Goal: Entertainment & Leisure: Consume media (video, audio)

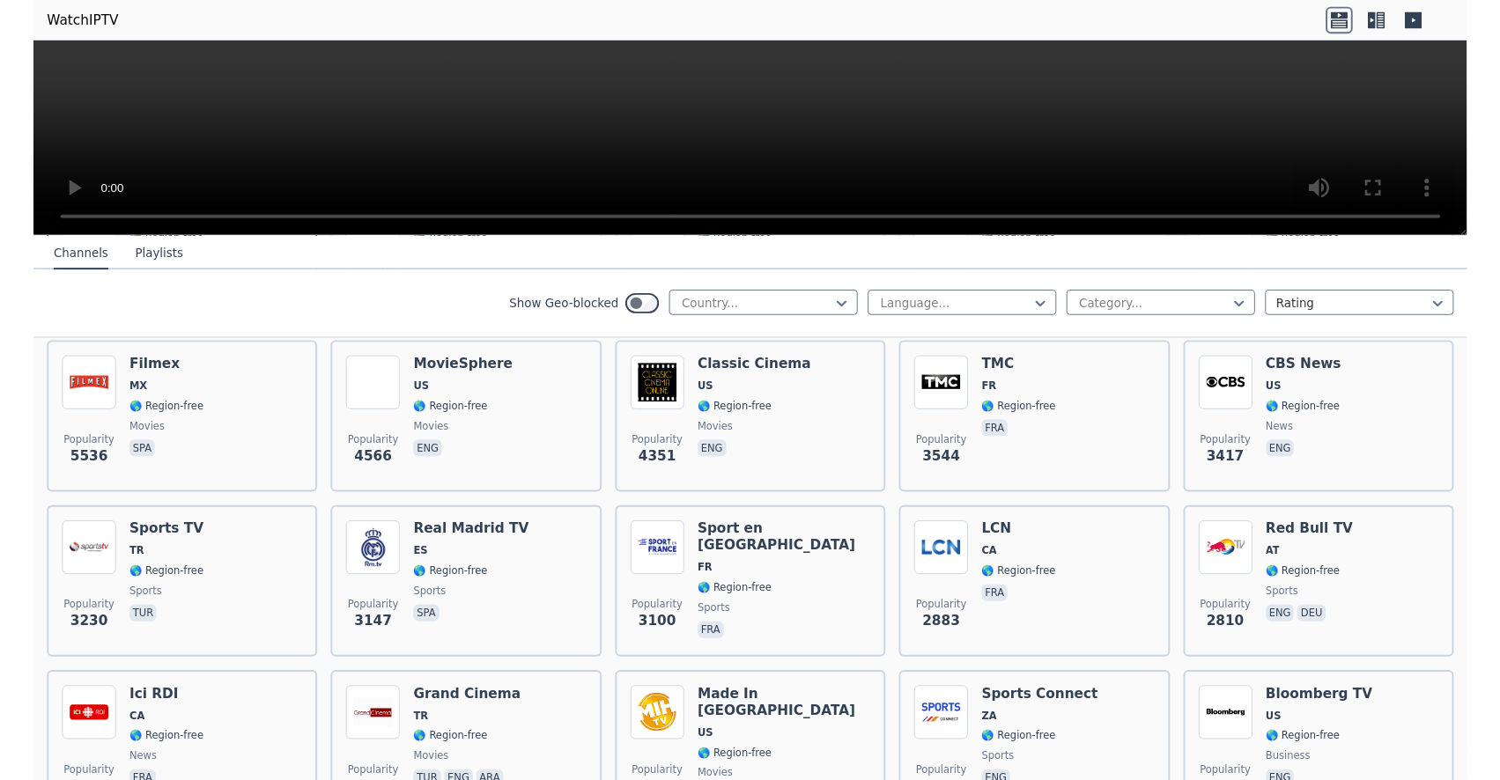
scroll to position [388, 0]
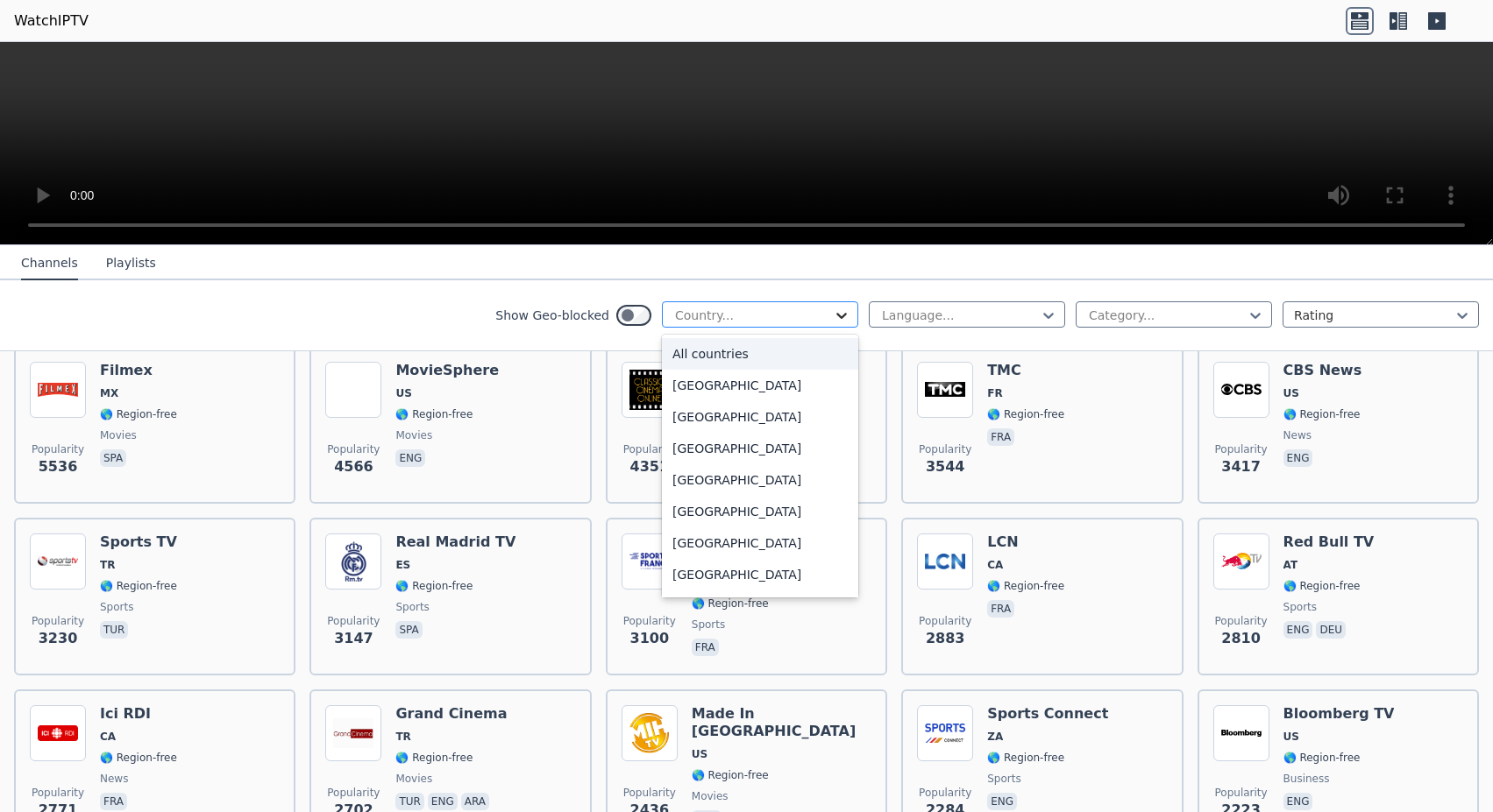
click at [833, 311] on icon at bounding box center [842, 315] width 18 height 18
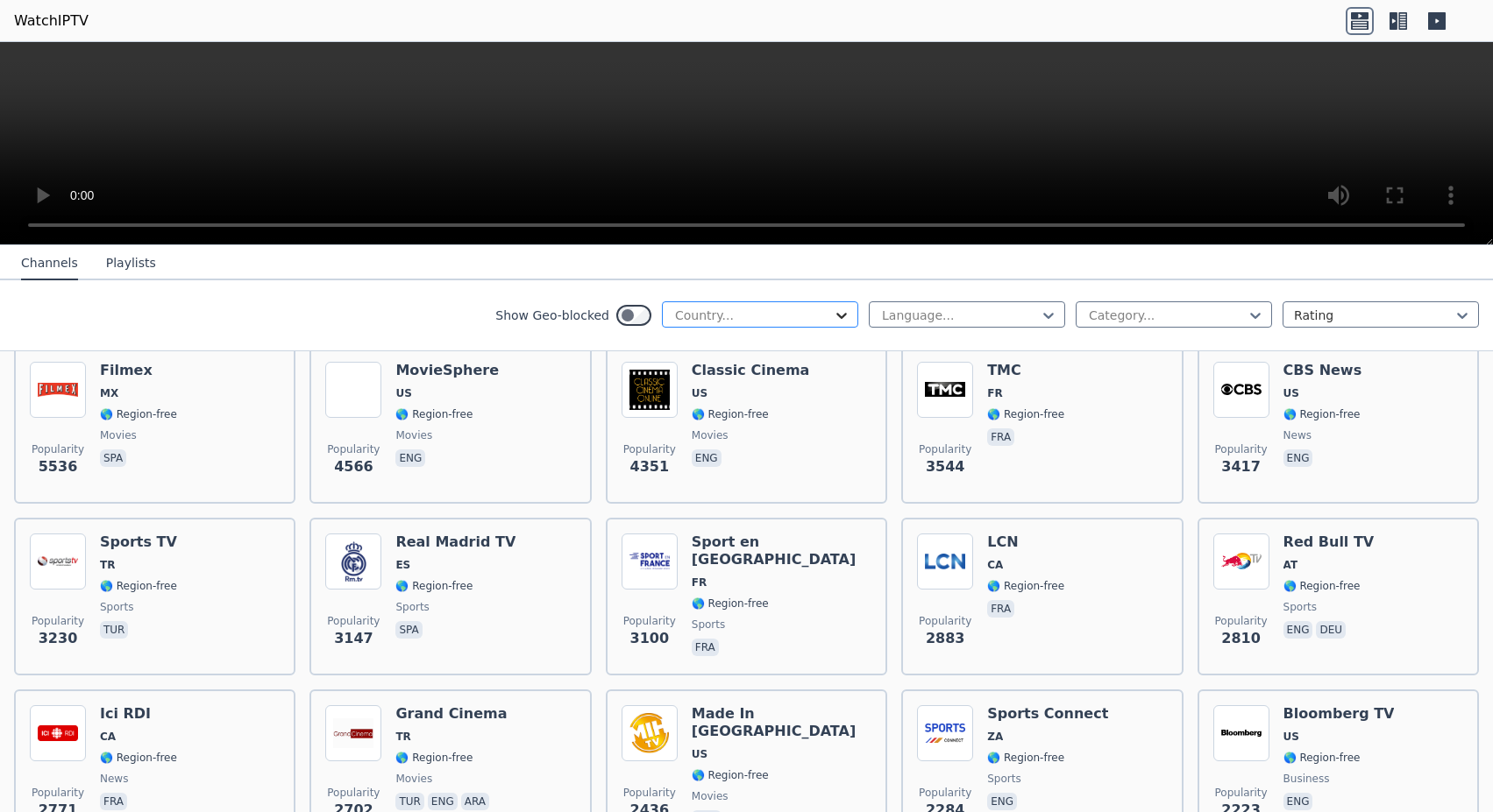
click at [833, 311] on icon at bounding box center [842, 315] width 18 height 18
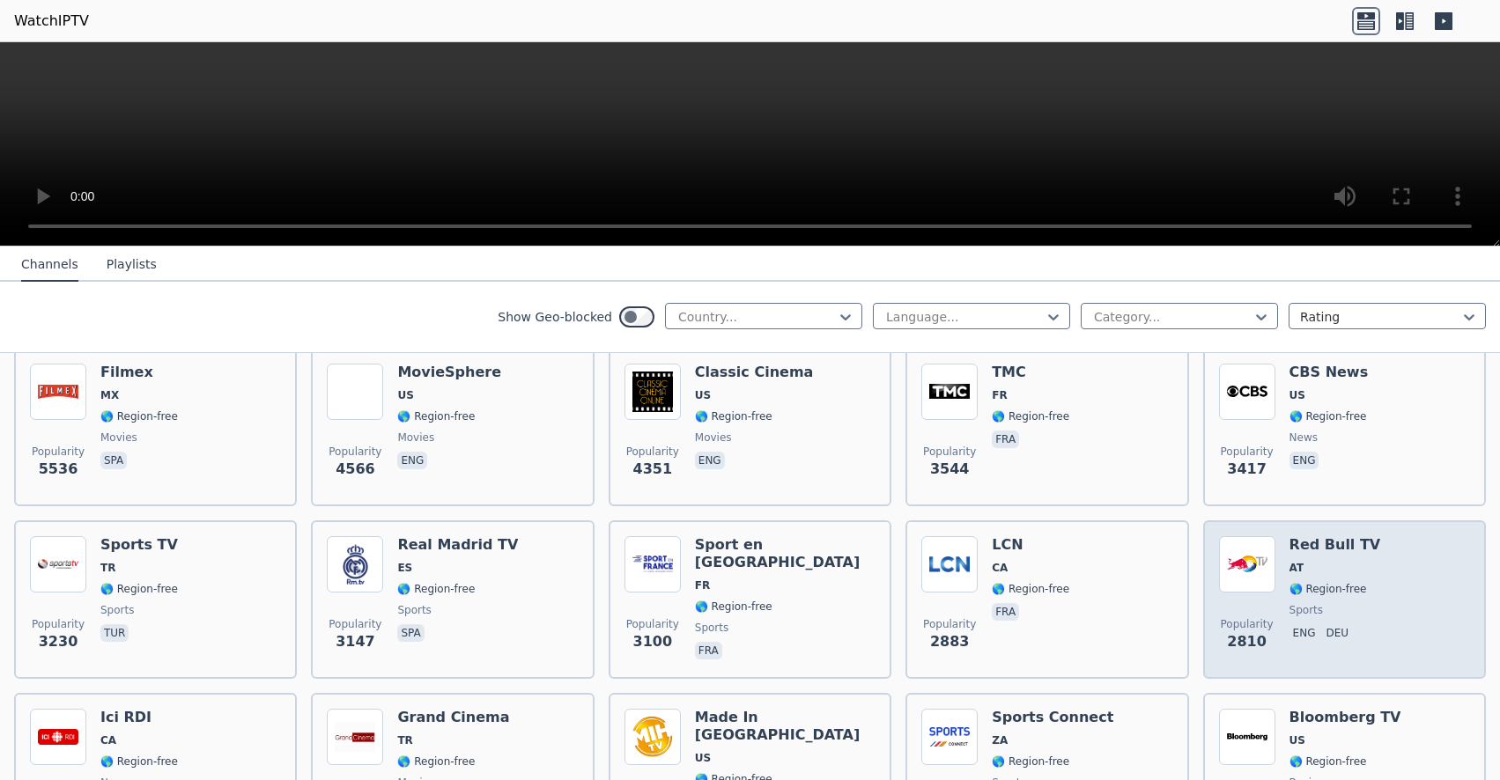
scroll to position [57, 0]
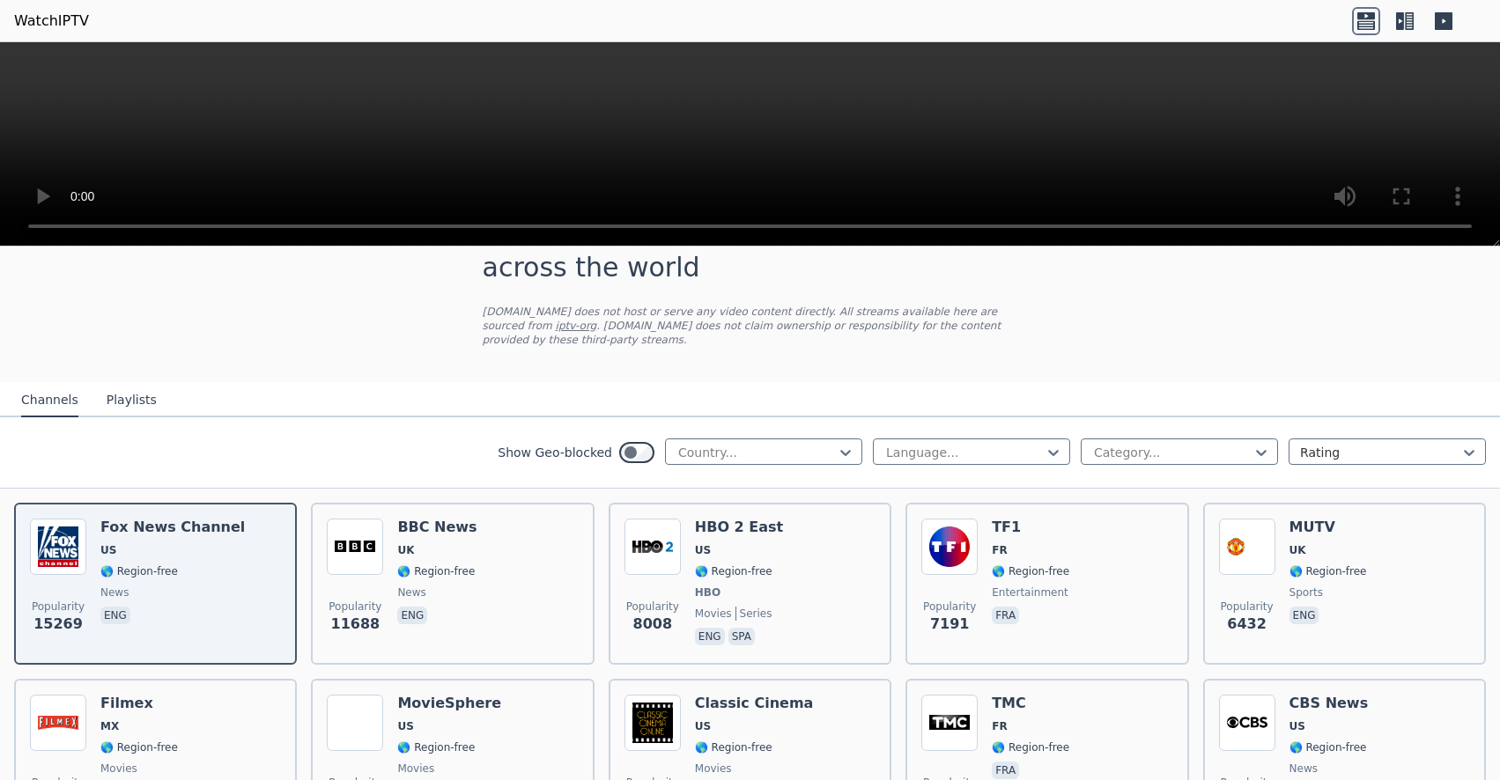
click at [136, 384] on button "Playlists" at bounding box center [132, 400] width 50 height 33
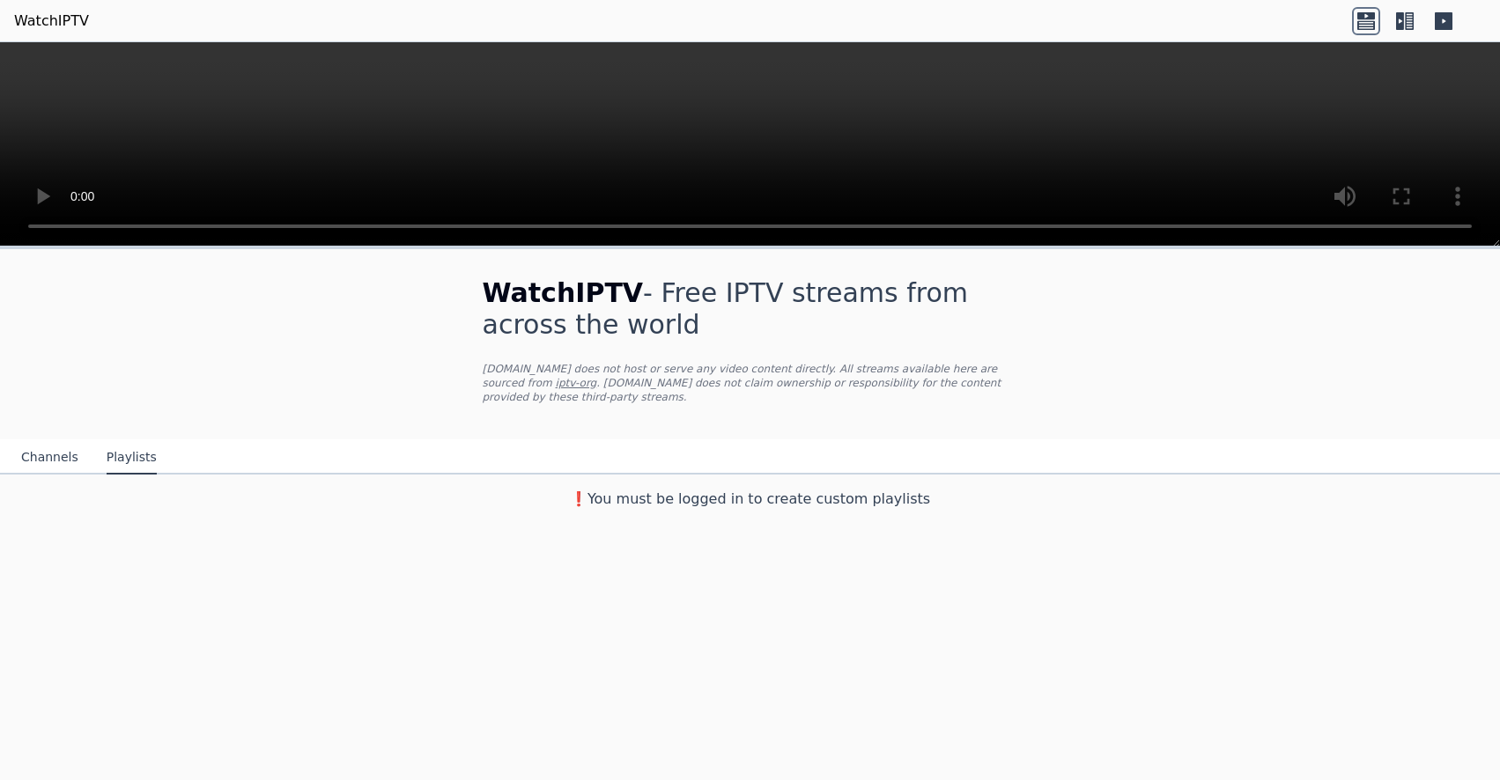
click at [62, 441] on button "Channels" at bounding box center [49, 457] width 57 height 33
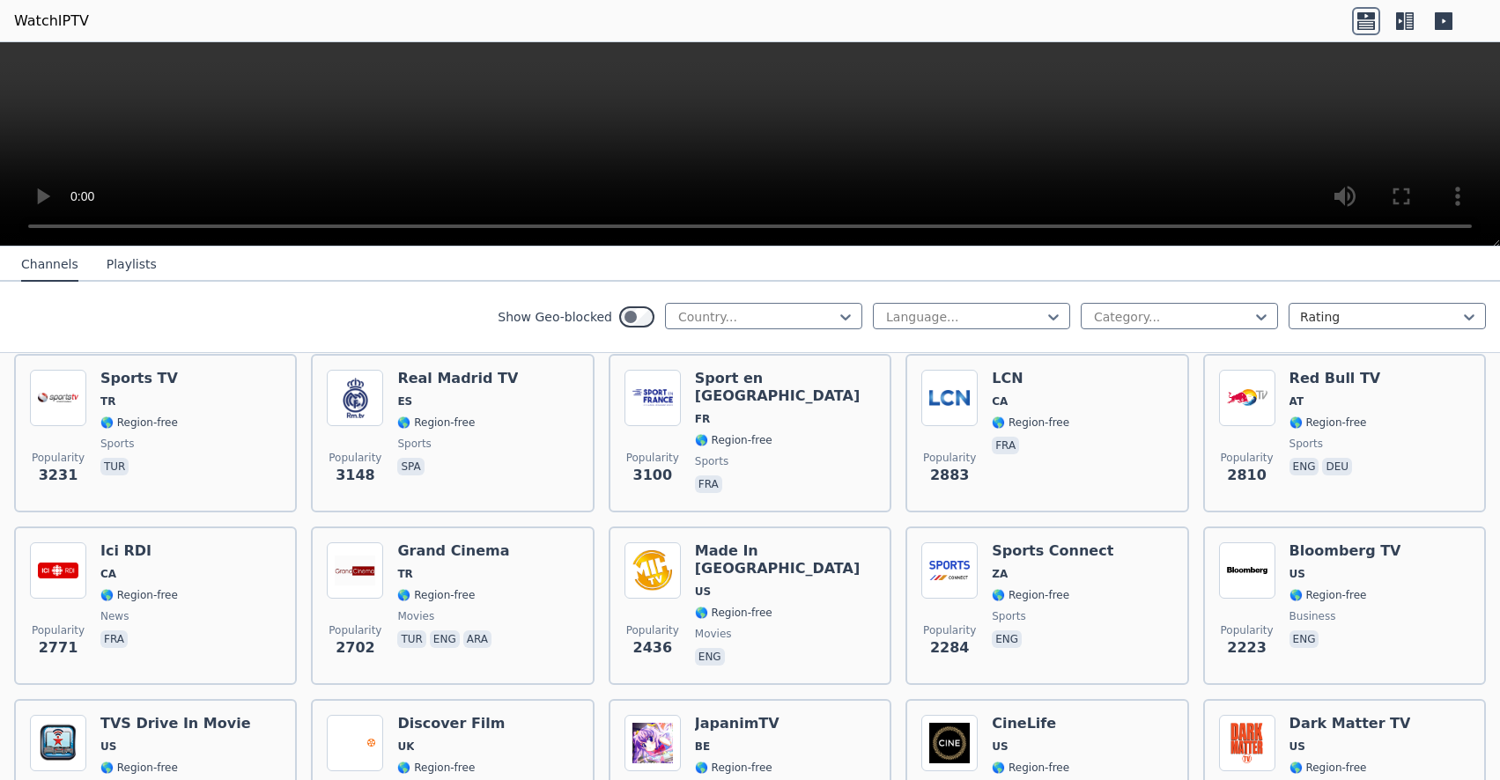
scroll to position [499, 0]
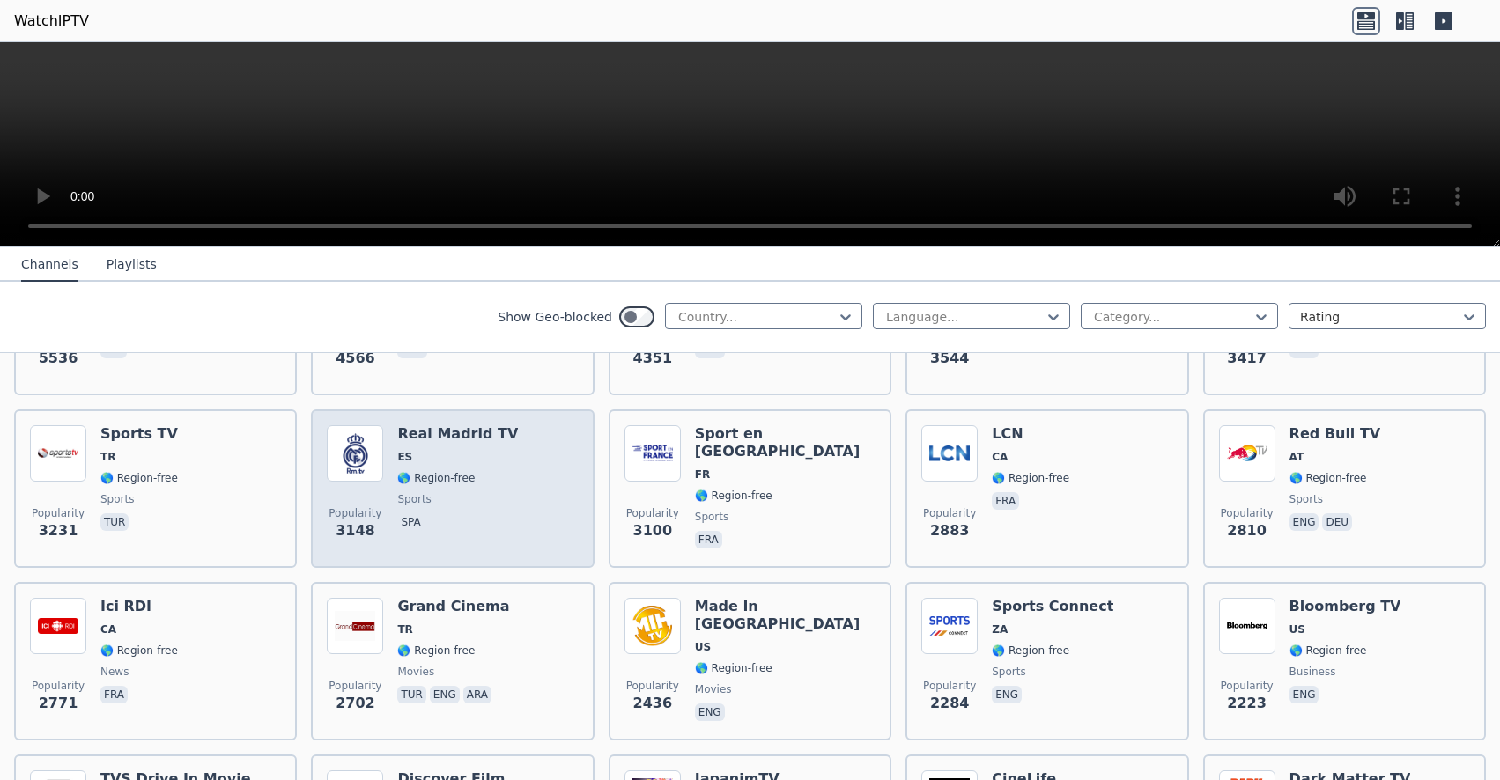
click at [457, 425] on h6 "Real Madrid TV" at bounding box center [457, 434] width 121 height 18
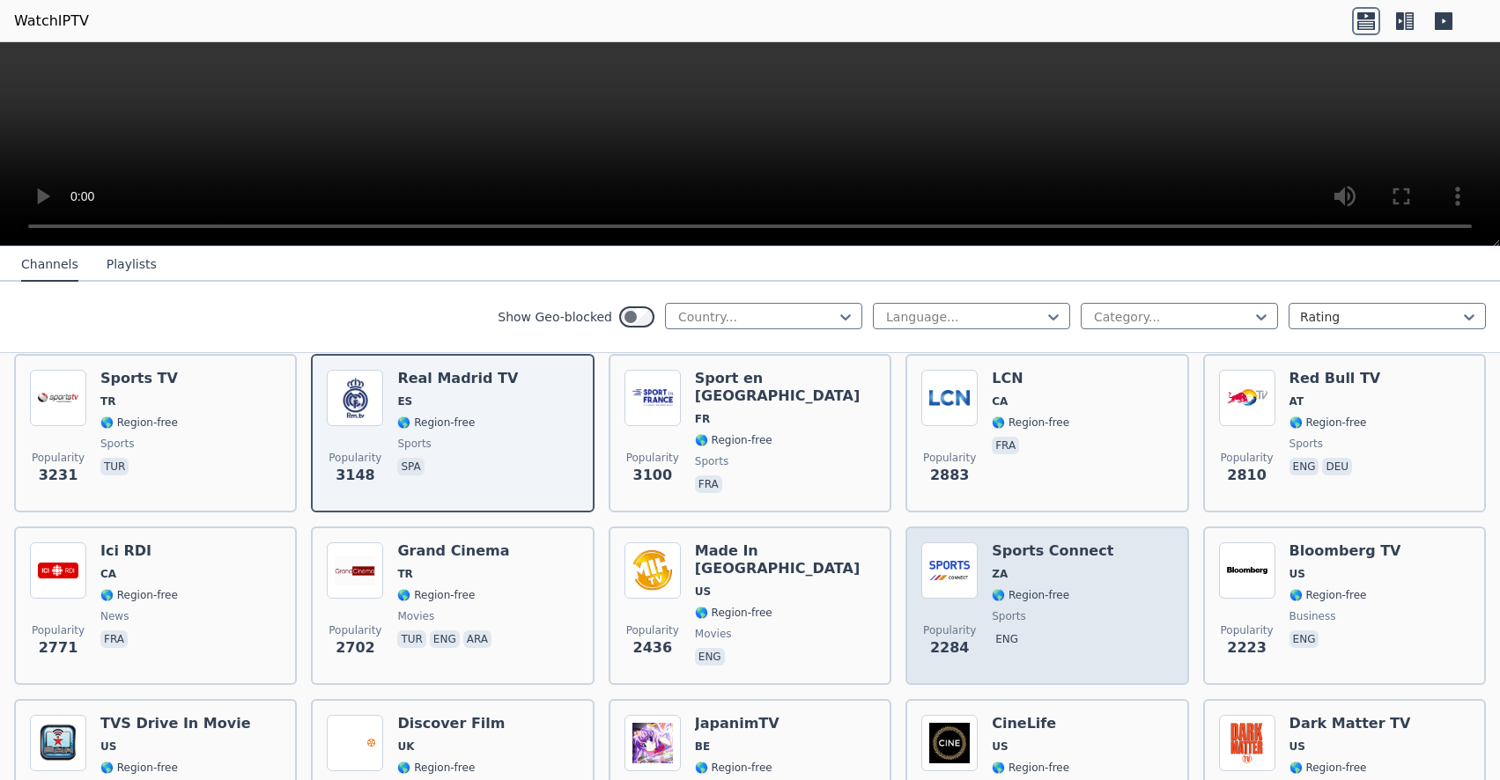
click at [1027, 542] on h6 "Sports Connect" at bounding box center [1052, 551] width 122 height 18
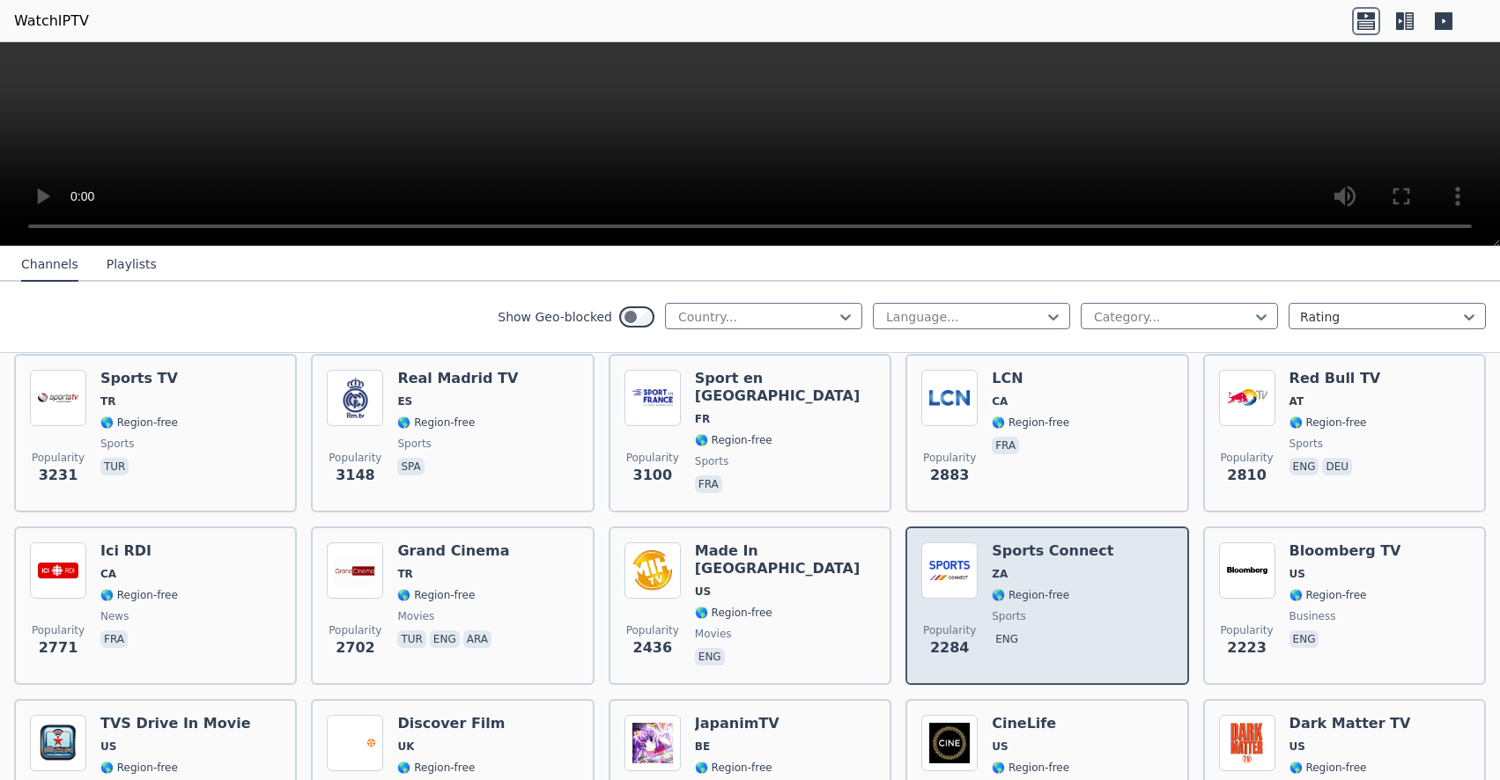
click at [992, 542] on h6 "Sports Connect" at bounding box center [1052, 551] width 122 height 18
click at [1033, 542] on h6 "Sports Connect" at bounding box center [1052, 551] width 122 height 18
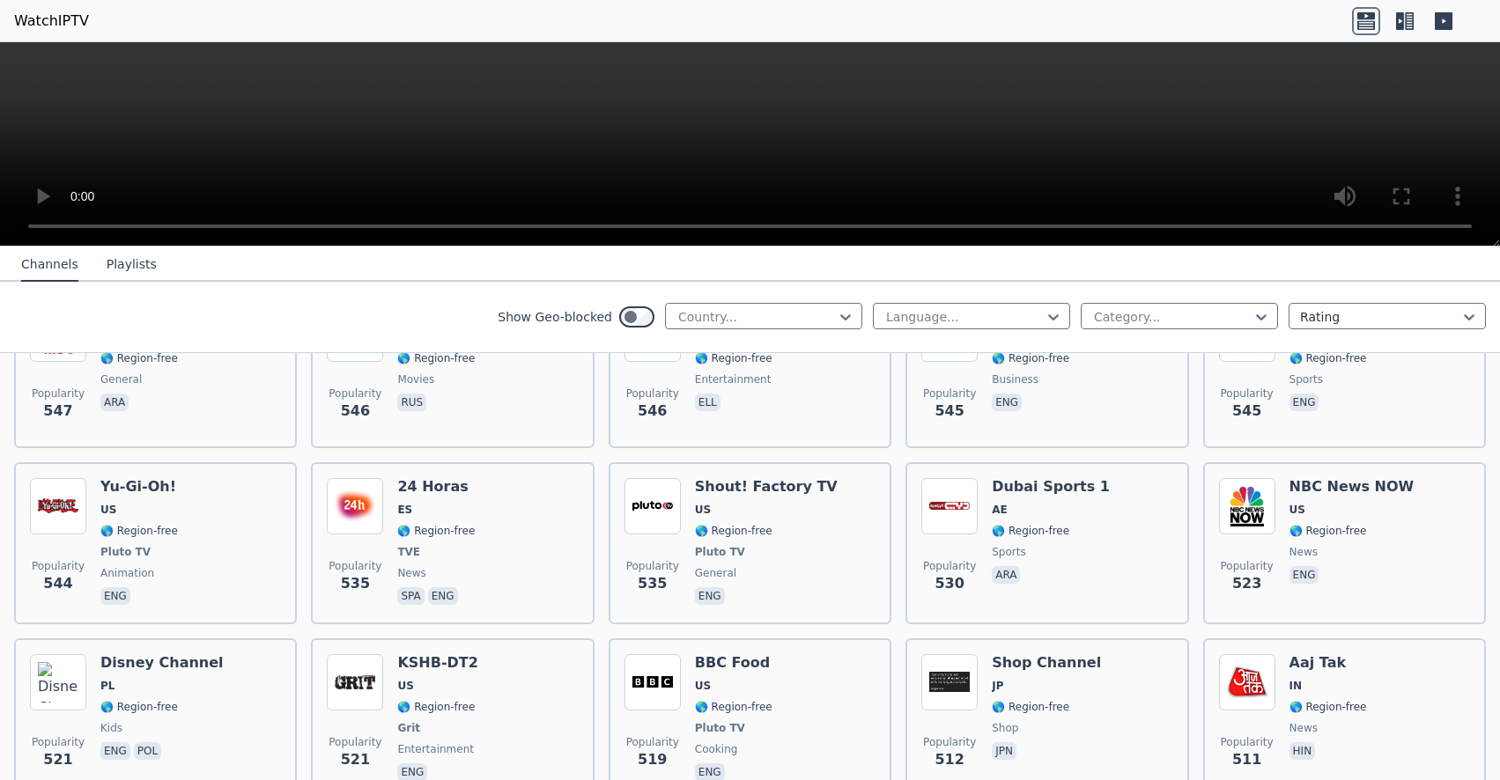
scroll to position [5547, 0]
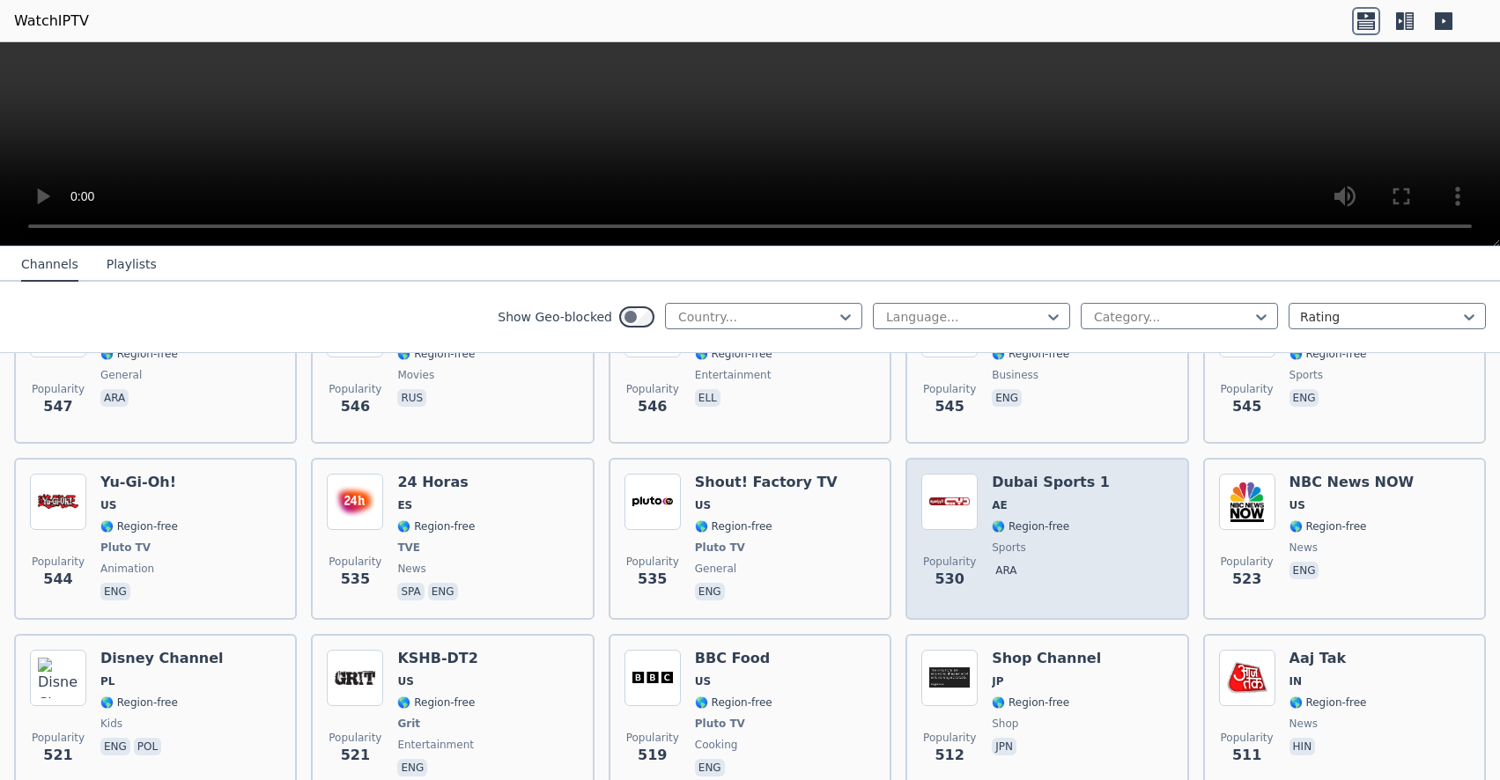
click at [1018, 474] on h6 "Dubai Sports 1" at bounding box center [1050, 483] width 118 height 18
click at [937, 474] on img at bounding box center [949, 502] width 56 height 56
click at [934, 474] on img at bounding box center [949, 502] width 56 height 56
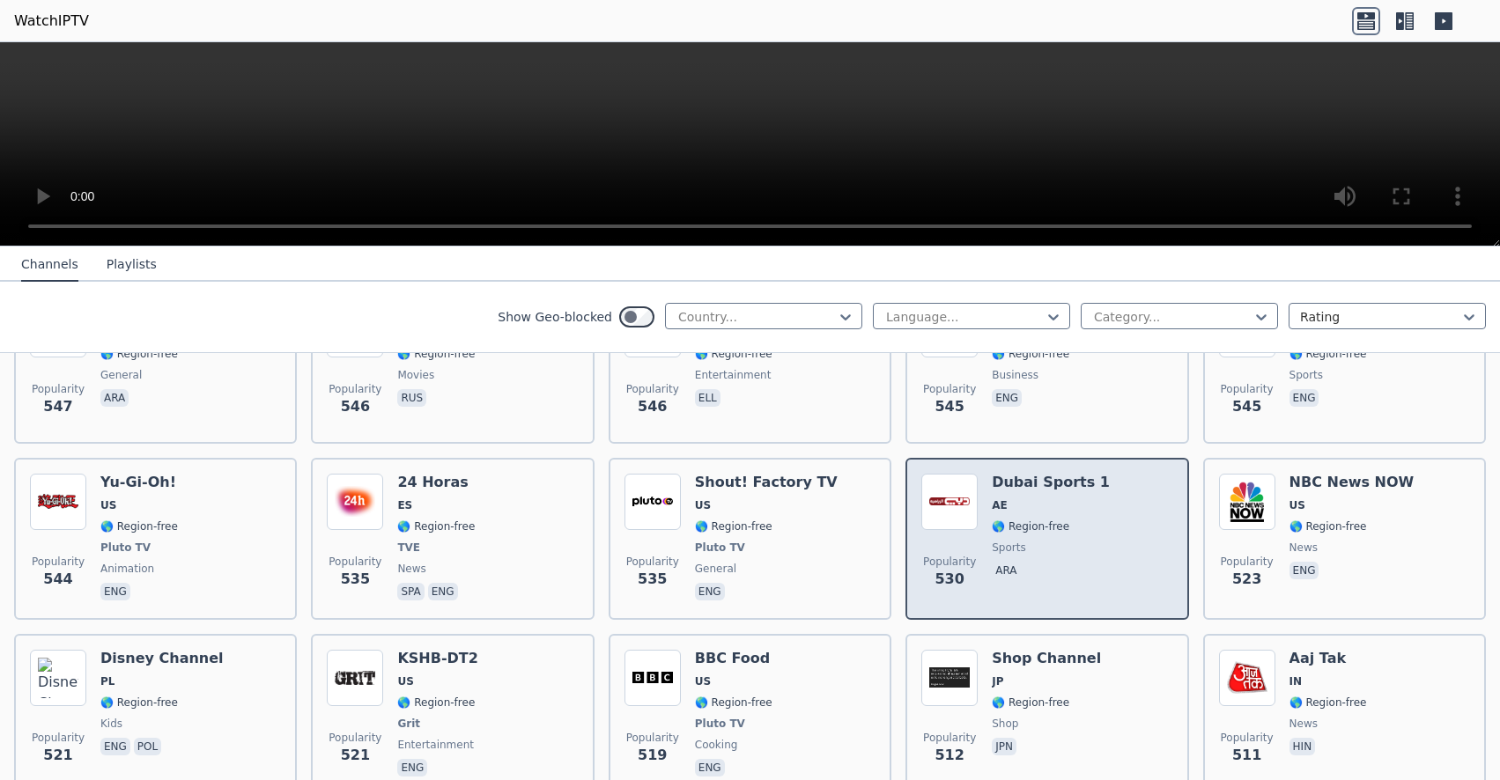
click at [934, 474] on img at bounding box center [949, 502] width 56 height 56
click at [931, 474] on img at bounding box center [949, 502] width 56 height 56
